Goal: Transaction & Acquisition: Obtain resource

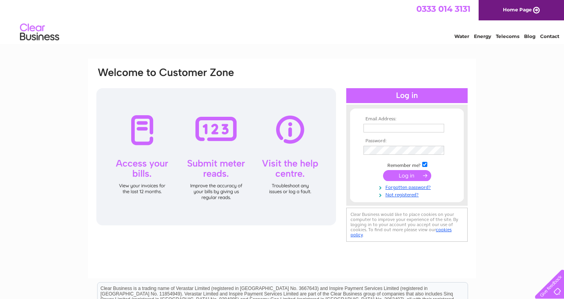
type input "[EMAIL_ADDRESS][DOMAIN_NAME]"
click at [405, 177] on input "submit" at bounding box center [407, 176] width 48 height 11
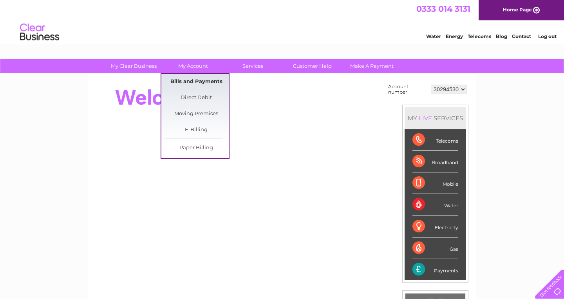
click at [193, 79] on link "Bills and Payments" at bounding box center [196, 82] width 65 height 16
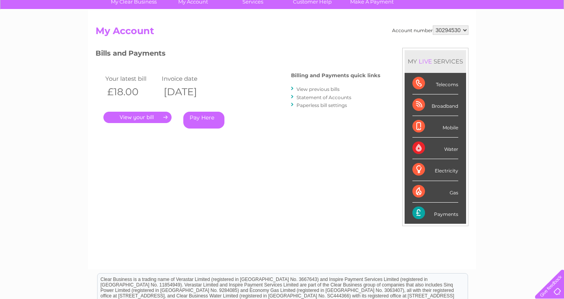
scroll to position [64, 0]
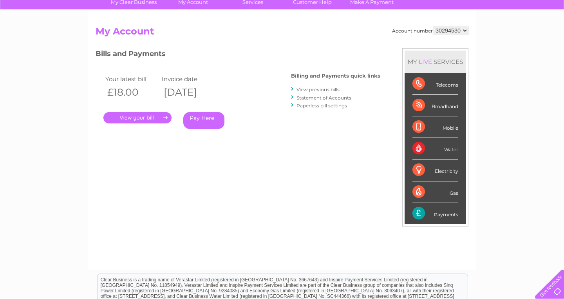
click at [316, 89] on link "View previous bills" at bounding box center [318, 90] width 43 height 6
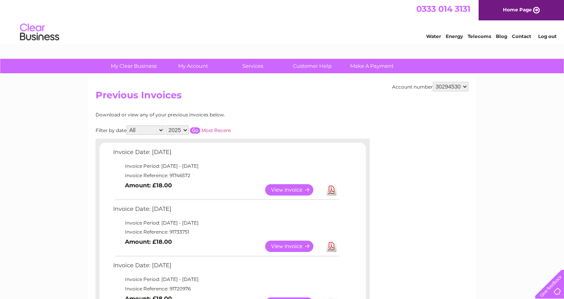
select select "5"
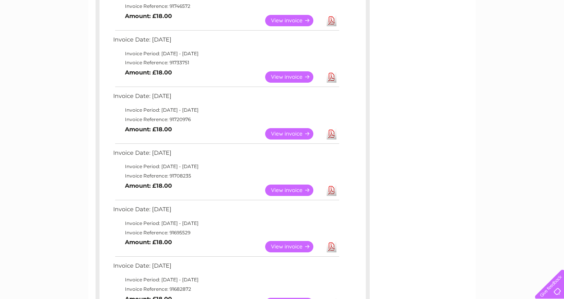
scroll to position [171, 0]
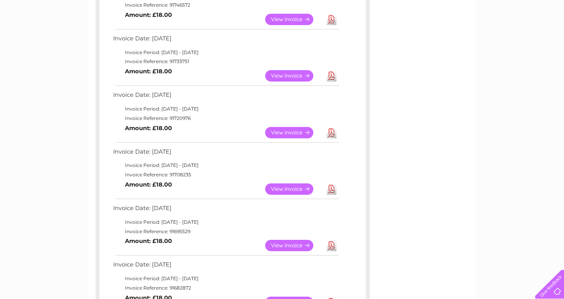
click at [331, 127] on link "Download" at bounding box center [332, 132] width 10 height 11
click at [330, 72] on link "Download" at bounding box center [332, 75] width 10 height 11
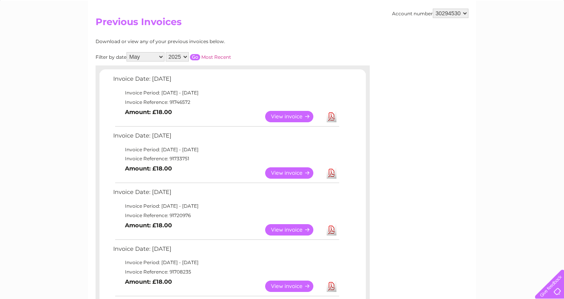
scroll to position [73, 0]
click at [332, 112] on link "Download" at bounding box center [332, 116] width 10 height 11
click at [400, 38] on div "Account number 30294530 Previous Invoices Download or view any of your previous…" at bounding box center [282, 254] width 388 height 506
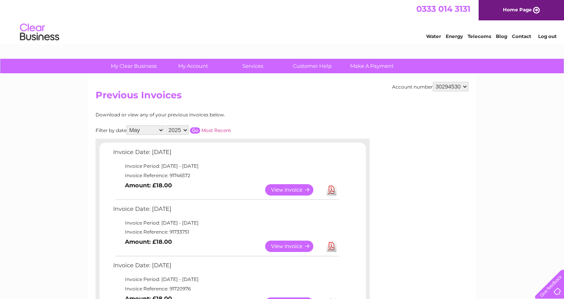
scroll to position [0, 0]
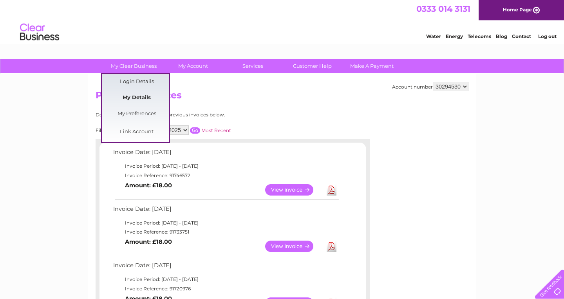
click at [138, 97] on link "My Details" at bounding box center [137, 98] width 65 height 16
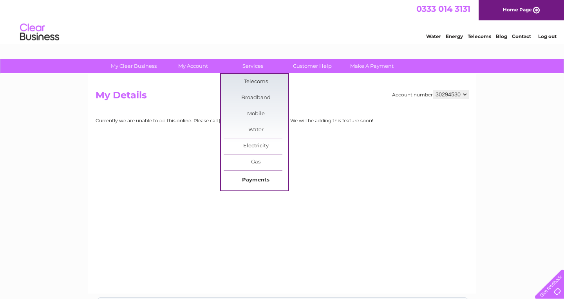
click at [248, 180] on link "Payments" at bounding box center [256, 180] width 65 height 16
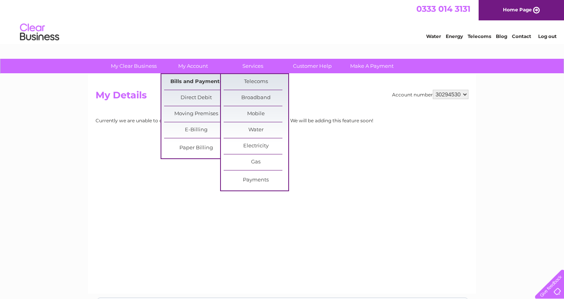
click at [194, 81] on link "Bills and Payments" at bounding box center [196, 82] width 65 height 16
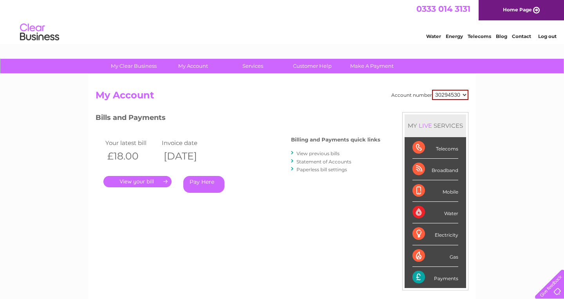
click at [335, 103] on h2 "My Account" at bounding box center [282, 97] width 373 height 15
click at [549, 35] on link "Log out" at bounding box center [548, 36] width 18 height 6
